Goal: Task Accomplishment & Management: Manage account settings

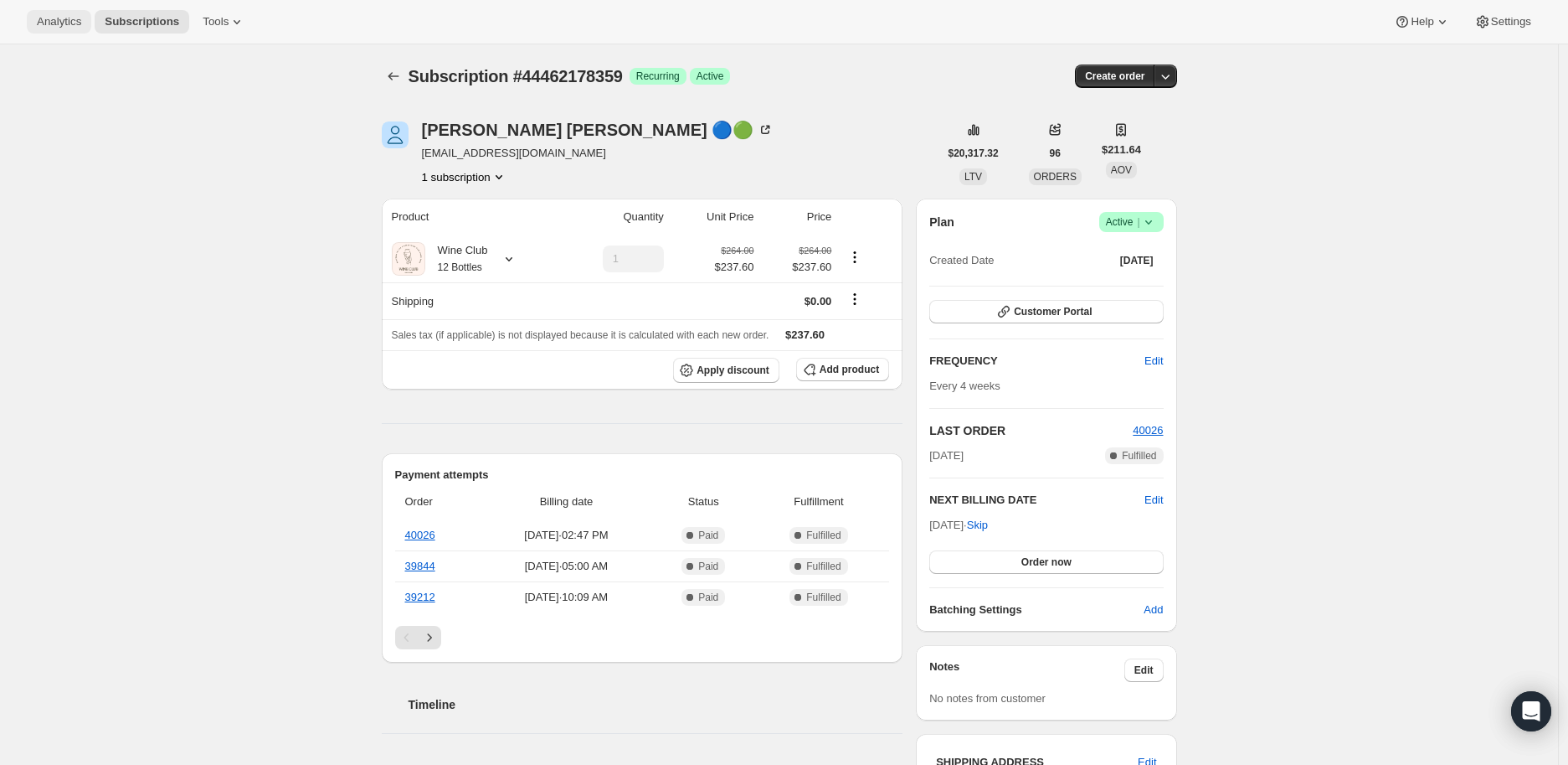
click at [62, 18] on span "Analytics" at bounding box center [59, 21] width 44 height 13
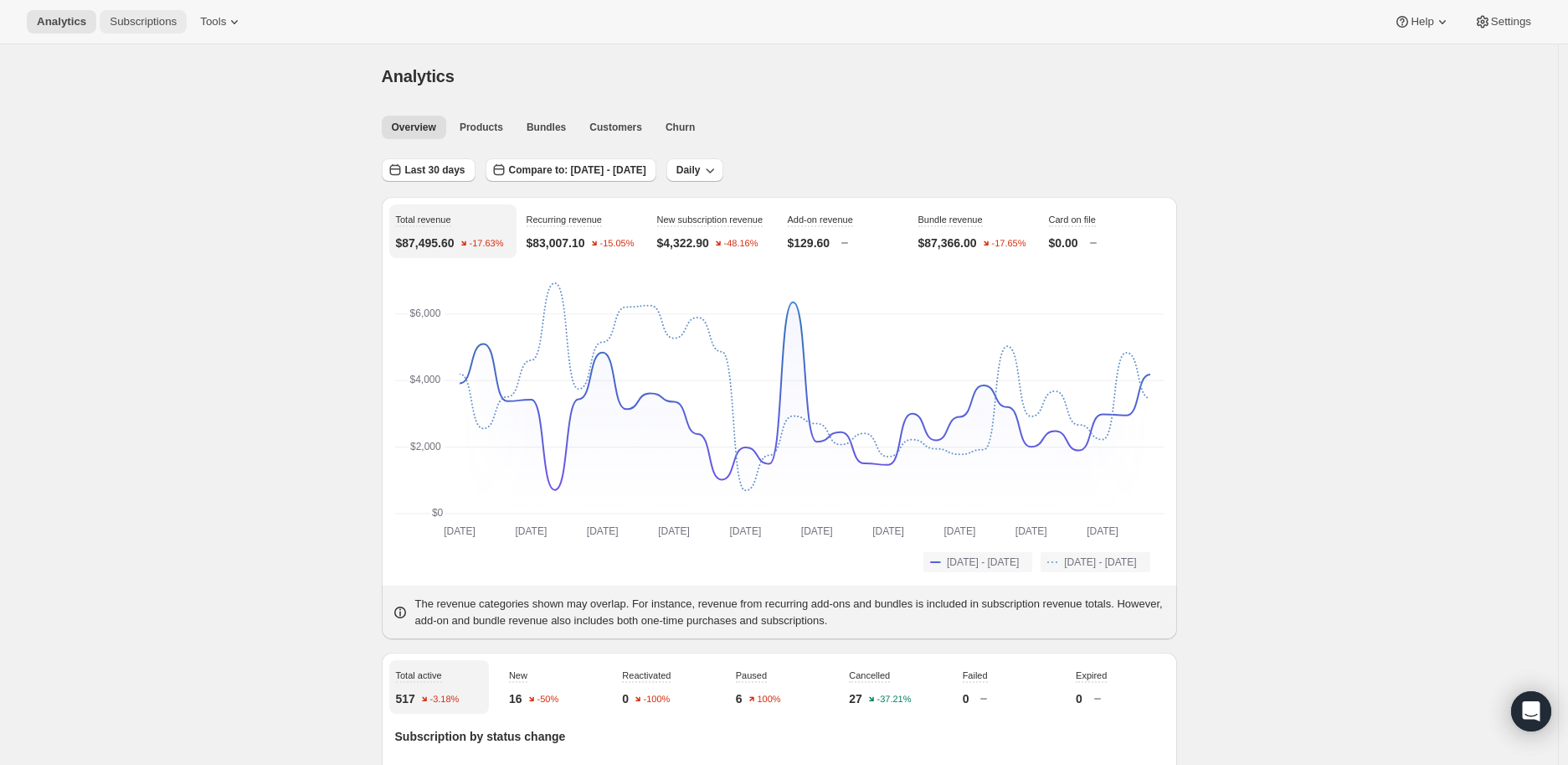
click at [139, 18] on span "Subscriptions" at bounding box center [143, 21] width 67 height 13
